Goal: Complete application form

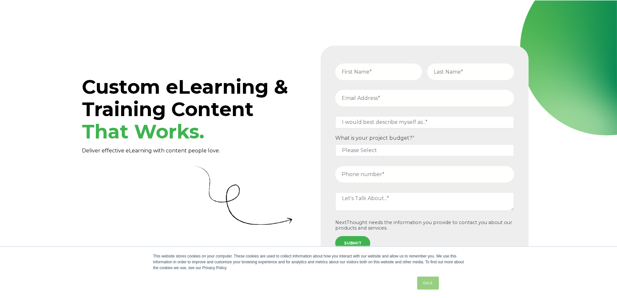
click at [429, 280] on link "Got it." at bounding box center [427, 282] width 21 height 13
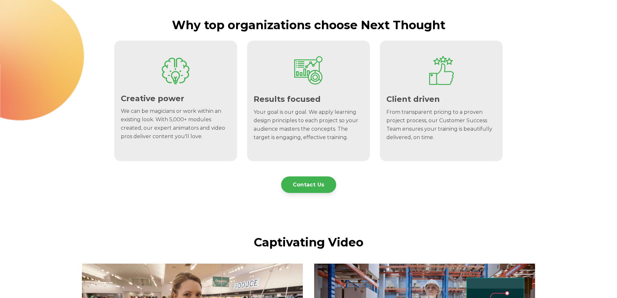
scroll to position [421, 0]
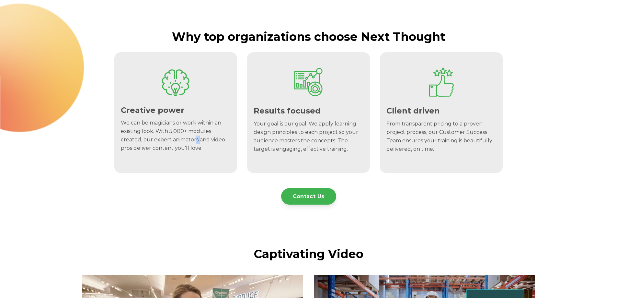
drag, startPoint x: 200, startPoint y: 139, endPoint x: 194, endPoint y: 140, distance: 5.2
click at [194, 140] on span "We can be magicians or work within an existing look. With 5,000+ modules create…" at bounding box center [173, 135] width 104 height 31
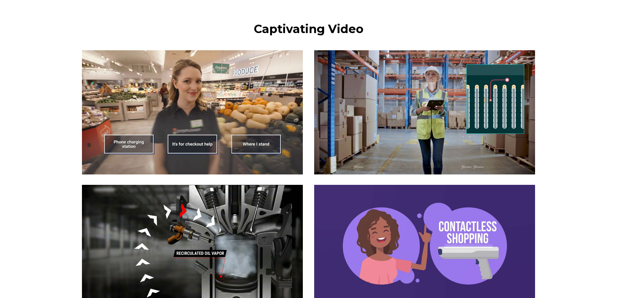
scroll to position [648, 0]
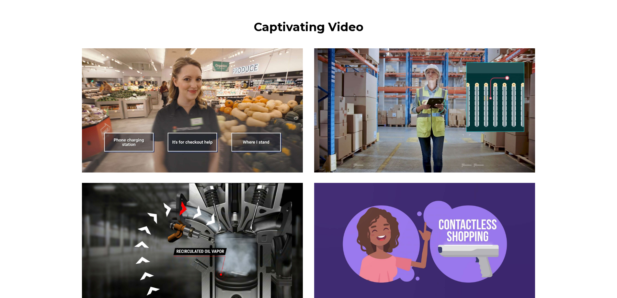
click at [439, 115] on img at bounding box center [424, 110] width 221 height 124
drag, startPoint x: 439, startPoint y: 115, endPoint x: 243, endPoint y: 95, distance: 197.1
click at [438, 115] on img at bounding box center [424, 110] width 221 height 124
click at [167, 221] on img at bounding box center [192, 245] width 221 height 125
click at [358, 230] on img at bounding box center [424, 245] width 221 height 124
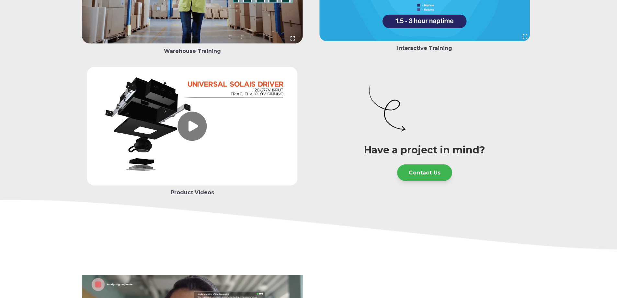
scroll to position [2106, 0]
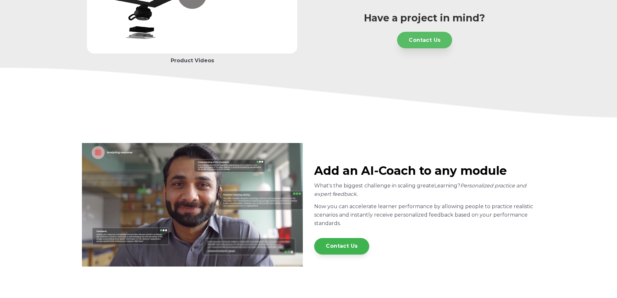
click at [429, 44] on link "Contact Us" at bounding box center [424, 40] width 55 height 17
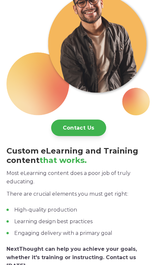
scroll to position [0, 0]
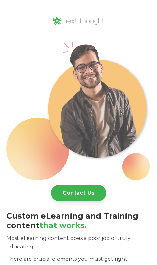
click at [93, 98] on img at bounding box center [78, 109] width 144 height 144
click at [66, 102] on img at bounding box center [78, 109] width 144 height 144
click at [81, 98] on img at bounding box center [78, 109] width 144 height 144
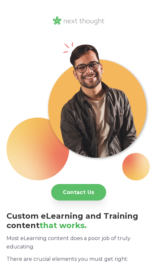
click at [76, 193] on link "Contact Us" at bounding box center [78, 192] width 55 height 17
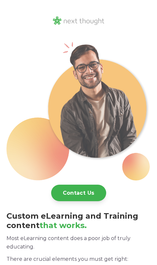
click at [90, 98] on img at bounding box center [78, 109] width 144 height 144
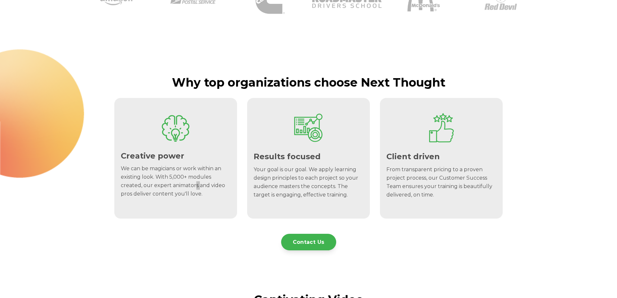
scroll to position [421, 0]
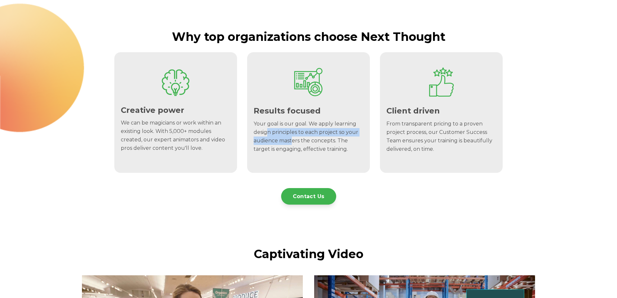
drag, startPoint x: 291, startPoint y: 144, endPoint x: 266, endPoint y: 130, distance: 28.7
click at [267, 130] on p "Your goal is our goal. We apply learning design principles to each project so y…" at bounding box center [309, 137] width 110 height 34
click at [307, 143] on span "Your goal is our goal. We apply learning design principles to each project so y…" at bounding box center [306, 136] width 105 height 31
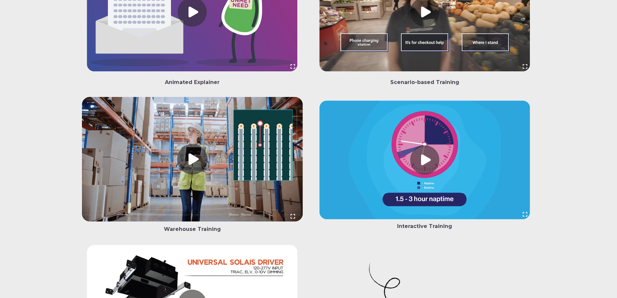
scroll to position [1782, 0]
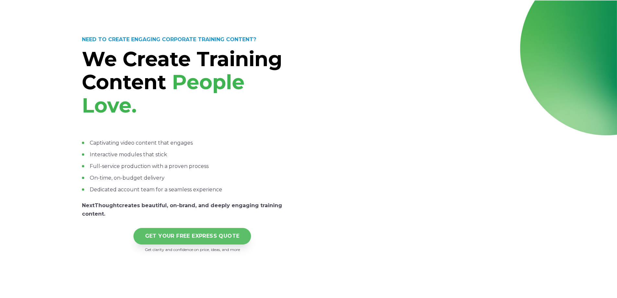
click at [216, 229] on link "GET YOUR FREE EXPRESS QUOTE" at bounding box center [192, 236] width 118 height 17
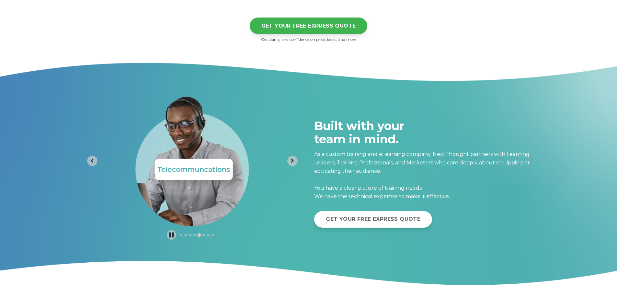
scroll to position [2491, 0]
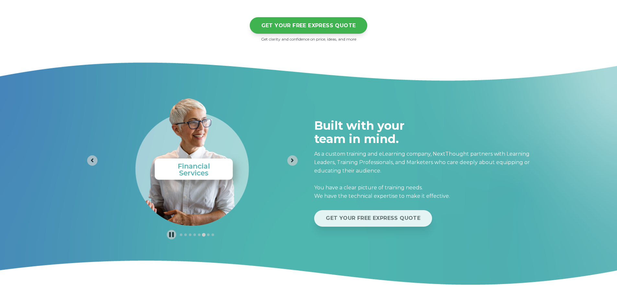
click at [366, 211] on link "GET YOUR FREE EXPRESS QUOTE" at bounding box center [373, 218] width 118 height 17
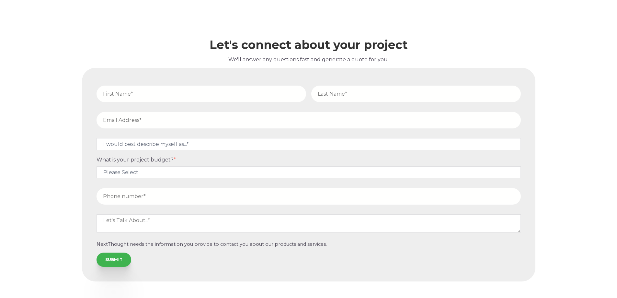
scroll to position [2783, 0]
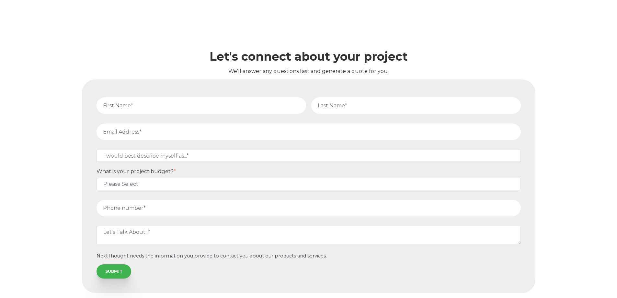
click at [176, 97] on input "text" at bounding box center [202, 105] width 210 height 17
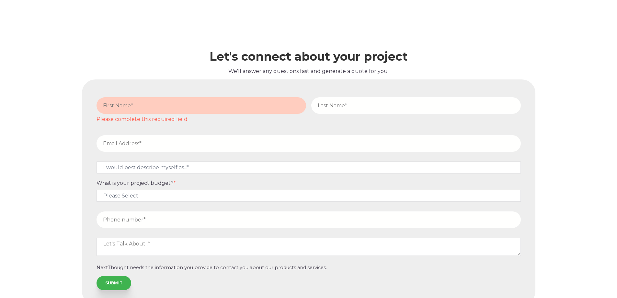
click at [486, 38] on div "Let's connect about your project We'll answer any questions fast and generate a…" at bounding box center [309, 53] width 454 height 31
click at [532, 80] on div "Please complete this required field. I would best describe myself as...* Other …" at bounding box center [309, 191] width 454 height 225
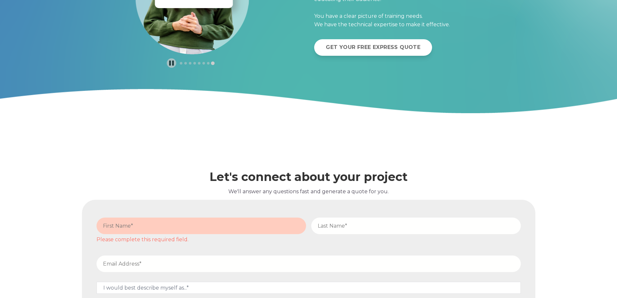
scroll to position [2750, 0]
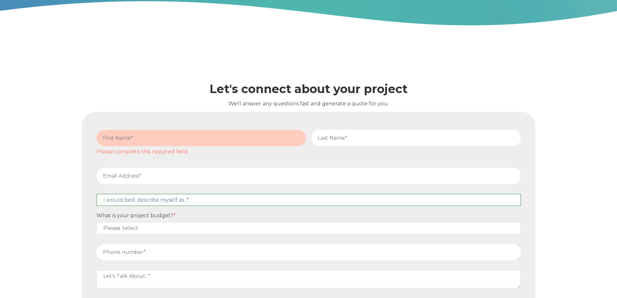
click at [512, 194] on select "I would best describe myself as...* Other I am an executive or owner of a compa…" at bounding box center [309, 200] width 424 height 12
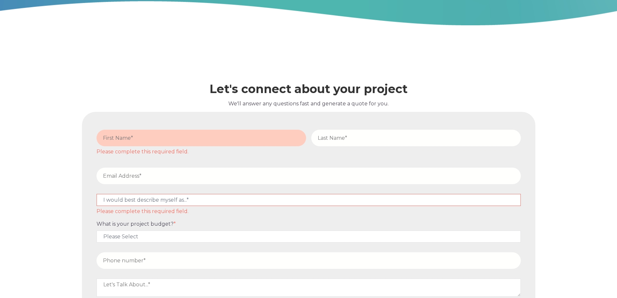
click at [540, 173] on div "Let's connect about your project We'll answer any questions fast and generate a…" at bounding box center [308, 208] width 617 height 366
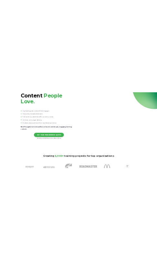
scroll to position [0, 0]
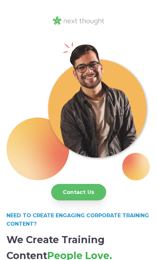
click at [84, 193] on link "Contact Us" at bounding box center [78, 192] width 55 height 17
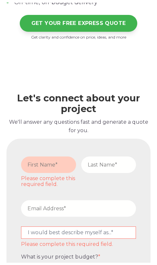
scroll to position [3287, 0]
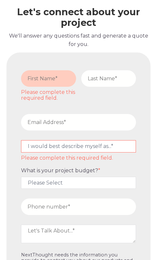
click at [105, 147] on select "I would best describe myself as...* Other I am an executive or owner of a compa…" at bounding box center [78, 146] width 115 height 12
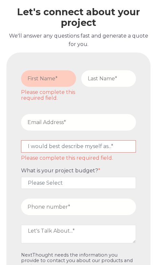
click at [80, 120] on input "email" at bounding box center [78, 122] width 115 height 17
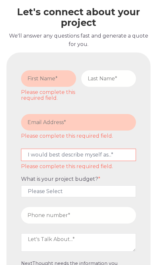
click at [35, 142] on form "Please complete this required field. Please complete this required field. I wou…" at bounding box center [78, 181] width 136 height 251
click at [38, 151] on select "I would best describe myself as...* Other I am an executive or owner of a compa…" at bounding box center [78, 155] width 115 height 12
click at [51, 154] on select "I would best describe myself as...* Other I am an executive or owner of a compa…" at bounding box center [78, 155] width 115 height 12
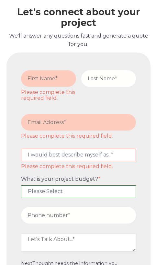
click at [77, 191] on select "Please Select $5,000 - $15,000 $15,000 - $25,000 $25,000 - $50,000 $50,000+" at bounding box center [78, 191] width 115 height 12
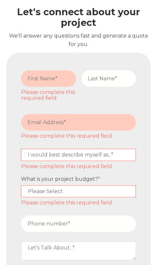
click at [119, 174] on fieldset "I would best describe myself as...* Other I am an executive or owner of a compa…" at bounding box center [78, 160] width 120 height 30
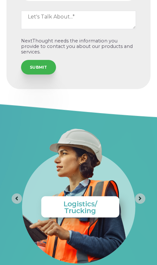
scroll to position [3576, 0]
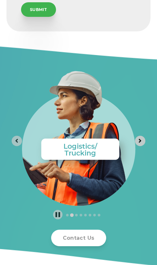
click at [140, 138] on icon "Next slide" at bounding box center [140, 141] width 6 height 6
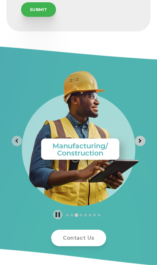
click at [140, 138] on icon "Next slide" at bounding box center [140, 141] width 6 height 6
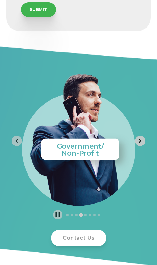
click at [140, 138] on icon "Next slide" at bounding box center [140, 141] width 6 height 6
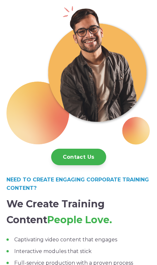
scroll to position [162, 0]
